Goal: Information Seeking & Learning: Learn about a topic

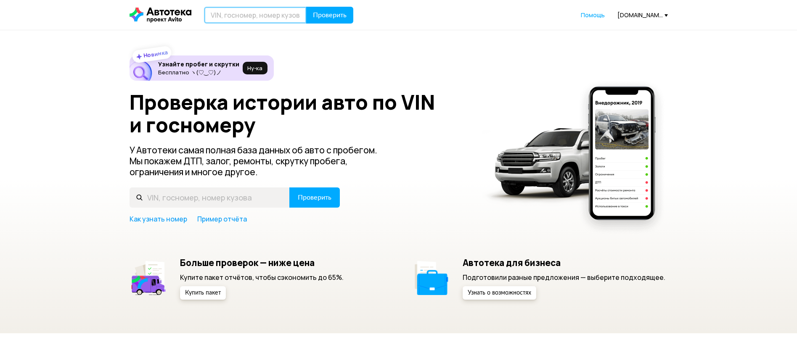
click at [222, 22] on input "text" at bounding box center [255, 15] width 103 height 17
type input "М322УС716"
click at [328, 12] on span "Проверить" at bounding box center [330, 15] width 34 height 7
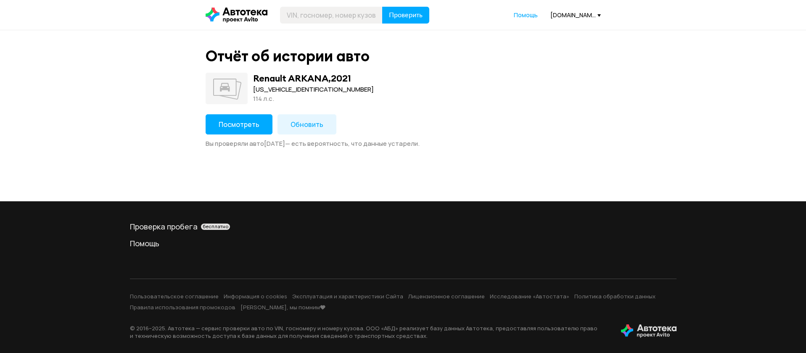
click at [296, 92] on div "[US_VEHICLE_IDENTIFICATION_NUMBER]" at bounding box center [313, 89] width 121 height 9
copy div "[US_VEHICLE_IDENTIFICATION_NUMBER]"
click at [230, 115] on button "Посмотреть" at bounding box center [239, 124] width 67 height 20
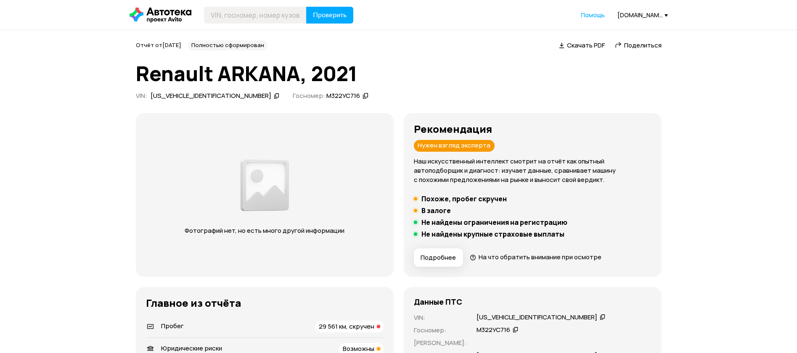
click at [176, 98] on div "[US_VEHICLE_IDENTIFICATION_NUMBER]" at bounding box center [211, 96] width 121 height 9
copy div "[US_VEHICLE_IDENTIFICATION_NUMBER]"
click at [167, 89] on div "Отчёт от [DATE] Полностью сформирован   Скачать PDF   Поделиться Renault ARKANA…" at bounding box center [399, 71] width 526 height 63
click at [168, 90] on div "Отчёт от [DATE] Полностью сформирован   Скачать PDF   Поделиться Renault ARKANA…" at bounding box center [399, 71] width 526 height 63
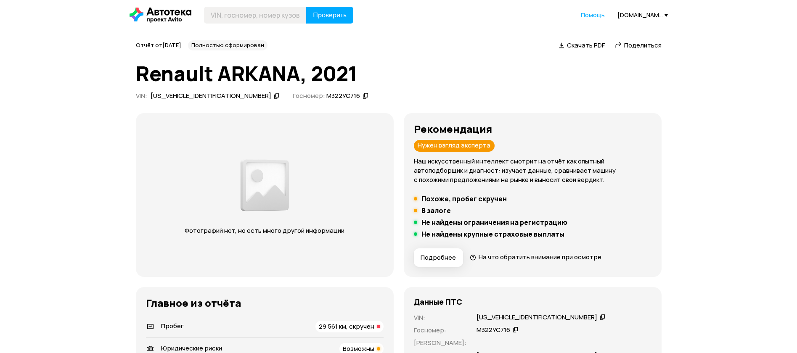
click at [171, 93] on div "[US_VEHICLE_IDENTIFICATION_NUMBER]" at bounding box center [211, 96] width 121 height 9
copy div "[US_VEHICLE_IDENTIFICATION_NUMBER]"
click at [462, 77] on h1 "Renault ARKANA, 2021" at bounding box center [399, 73] width 526 height 23
click at [184, 96] on div "[US_VEHICLE_IDENTIFICATION_NUMBER]" at bounding box center [211, 96] width 121 height 9
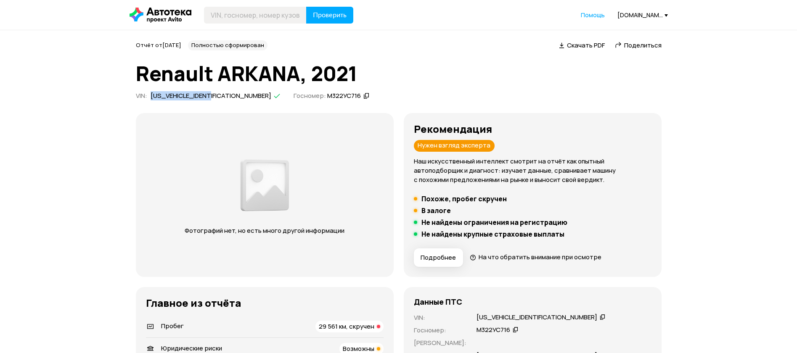
click at [183, 96] on div "[US_VEHICLE_IDENTIFICATION_NUMBER]" at bounding box center [211, 96] width 121 height 9
copy div "[US_VEHICLE_IDENTIFICATION_NUMBER]"
click at [190, 94] on div "[US_VEHICLE_IDENTIFICATION_NUMBER]" at bounding box center [211, 96] width 121 height 9
